Goal: Navigation & Orientation: Find specific page/section

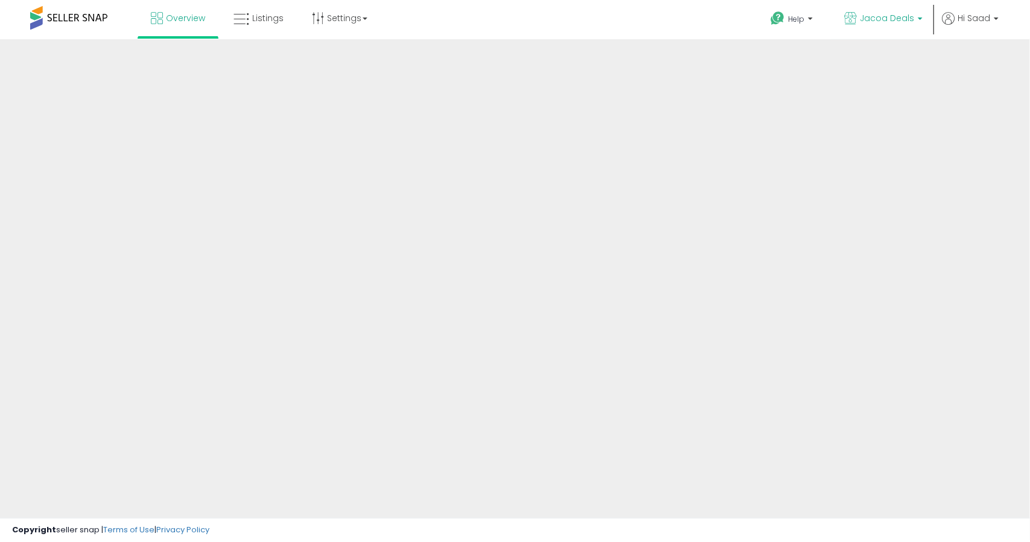
click at [919, 21] on b at bounding box center [920, 22] width 5 height 8
click at [895, 18] on span "Jacoa Deals" at bounding box center [887, 18] width 54 height 12
click at [919, 18] on b at bounding box center [920, 22] width 5 height 8
click at [920, 19] on b at bounding box center [920, 22] width 5 height 8
click at [910, 23] on span "Jacoa Deals" at bounding box center [887, 18] width 54 height 12
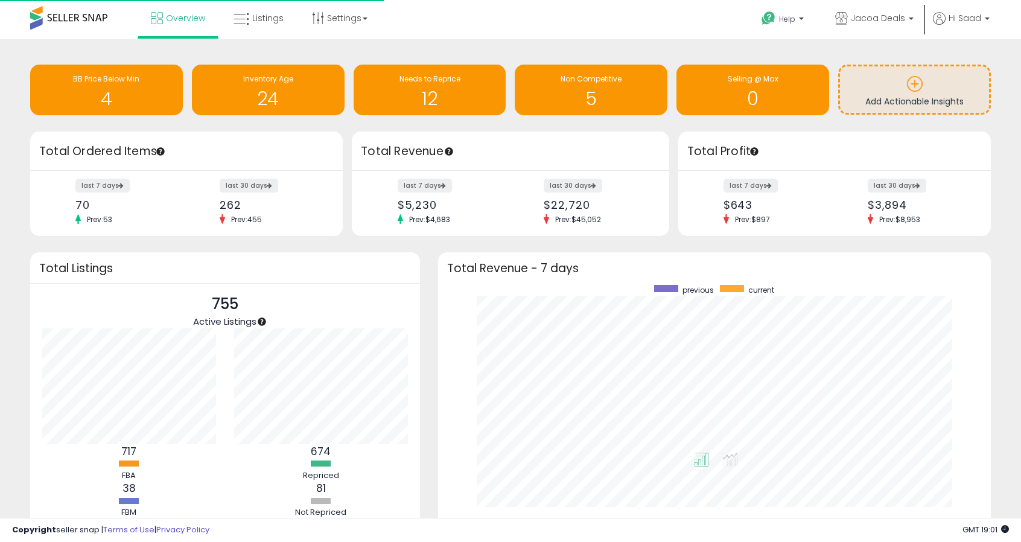
scroll to position [228, 529]
click at [907, 26] on p "Jacoa Deals" at bounding box center [874, 19] width 78 height 15
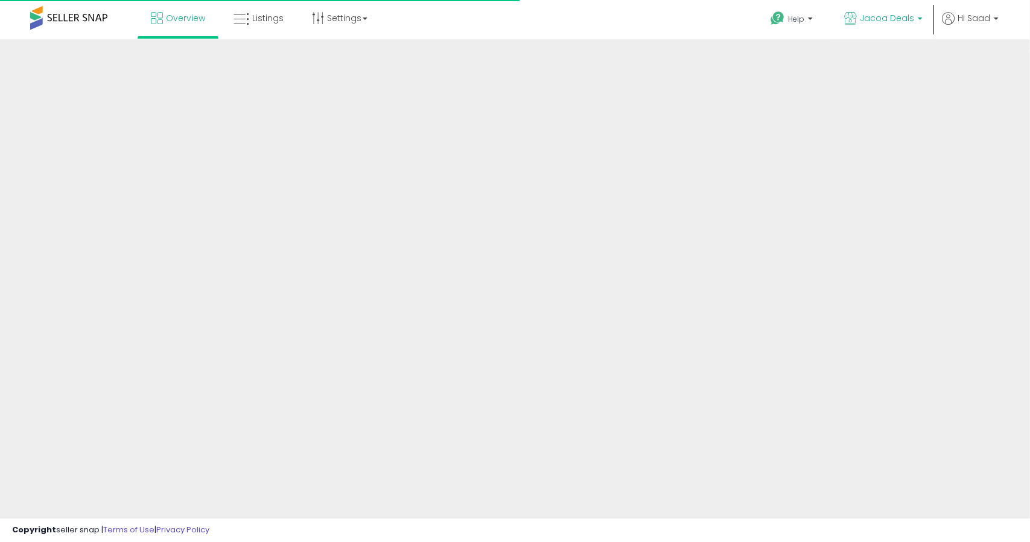
click at [920, 22] on b at bounding box center [920, 22] width 5 height 8
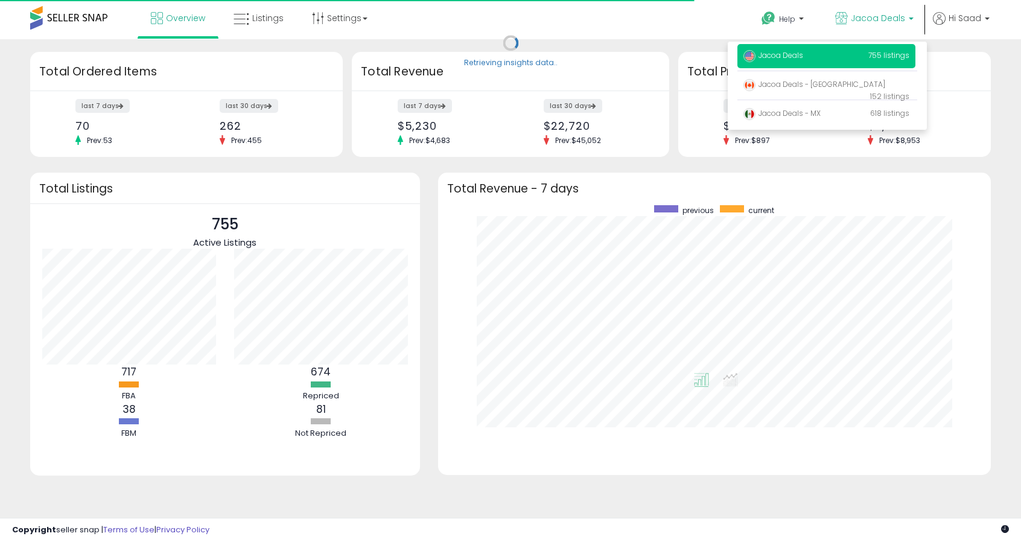
scroll to position [228, 529]
